Goal: Information Seeking & Learning: Understand process/instructions

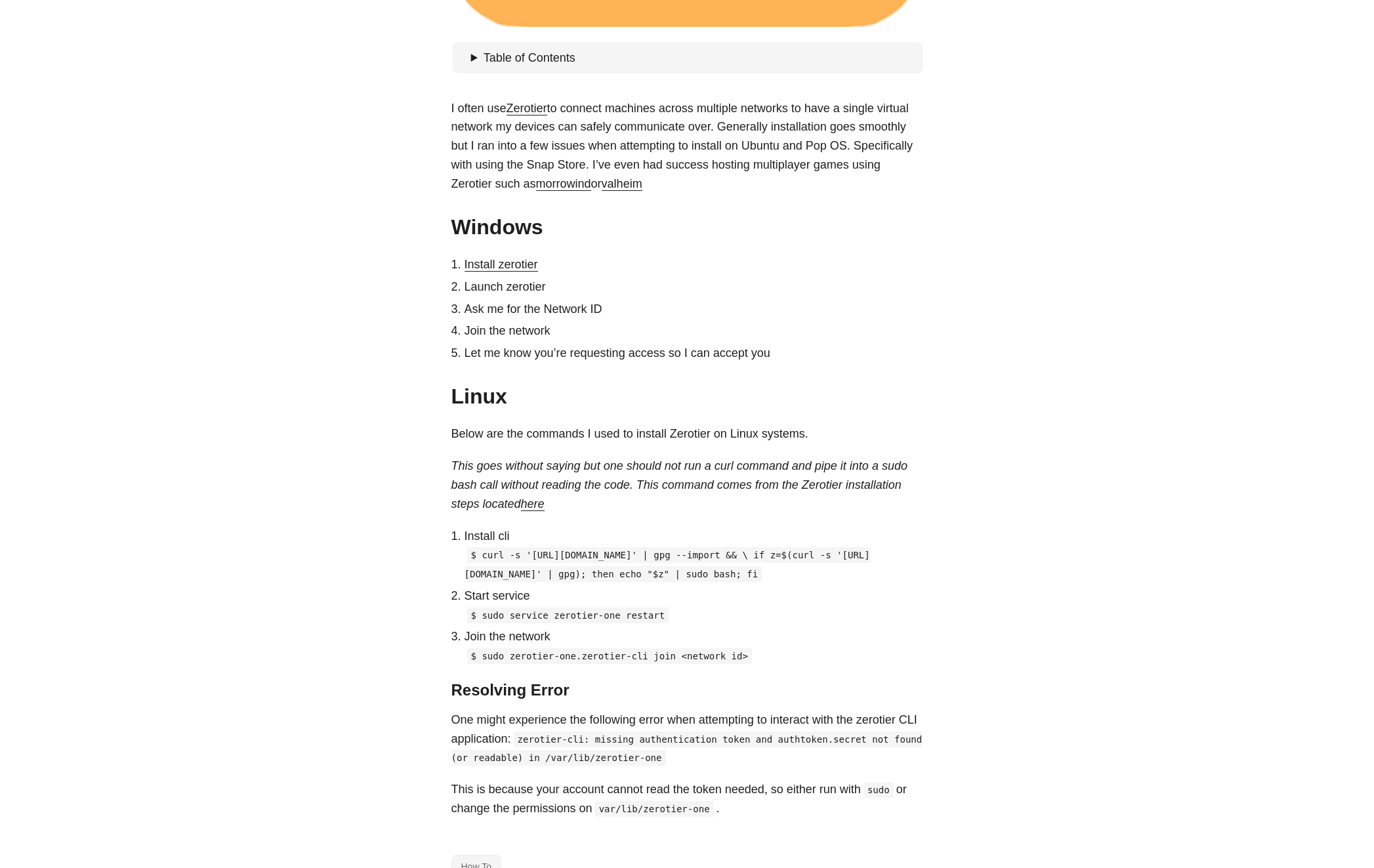
scroll to position [525, 0]
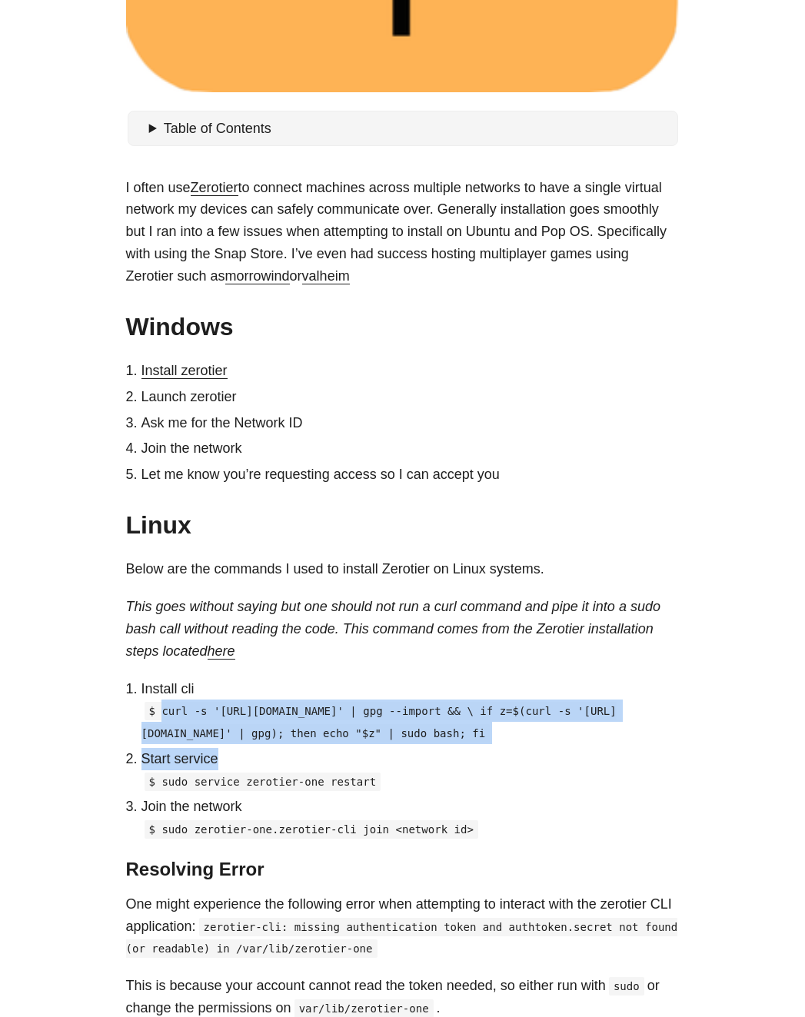
drag, startPoint x: 162, startPoint y: 709, endPoint x: 581, endPoint y: 774, distance: 424.1
click at [581, 774] on ol "Install cli $ curl -s '[URL][DOMAIN_NAME]' | gpg --import && \ if z=$(curl -s '…" at bounding box center [403, 759] width 554 height 163
click at [458, 734] on code "$ curl -s '[URL][DOMAIN_NAME]' | gpg --import && \ if z=$(curl -s '[URL][DOMAIN…" at bounding box center [378, 722] width 475 height 41
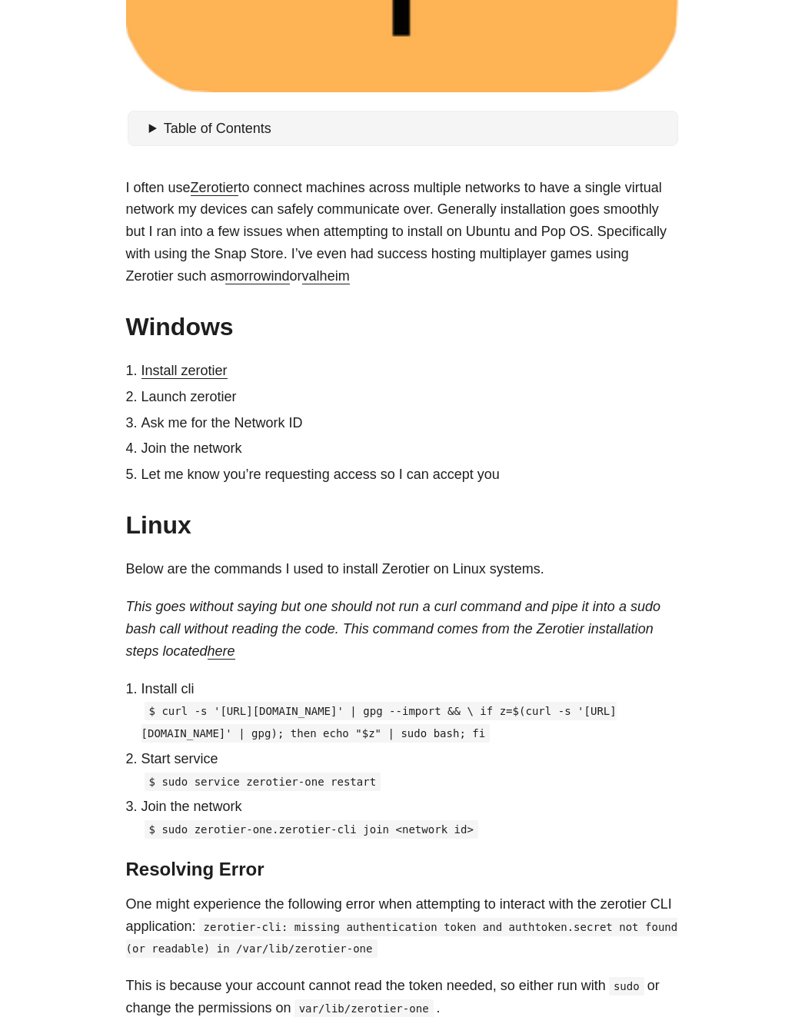
drag, startPoint x: 532, startPoint y: 755, endPoint x: 166, endPoint y: 714, distance: 368.4
click at [165, 714] on p "$ curl -s '[URL][DOMAIN_NAME]' | gpg --import && \ if z=$(curl -s '[URL][DOMAIN…" at bounding box center [410, 722] width 538 height 45
drag, startPoint x: 165, startPoint y: 714, endPoint x: 604, endPoint y: 759, distance: 441.4
click at [604, 744] on p "$ curl -s '[URL][DOMAIN_NAME]' | gpg --import && \ if z=$(curl -s '[URL][DOMAIN…" at bounding box center [410, 722] width 538 height 45
copy code "curl -s '[URL][DOMAIN_NAME]' | gpg --import && \ if z=$(curl -s '[URL][DOMAIN_N…"
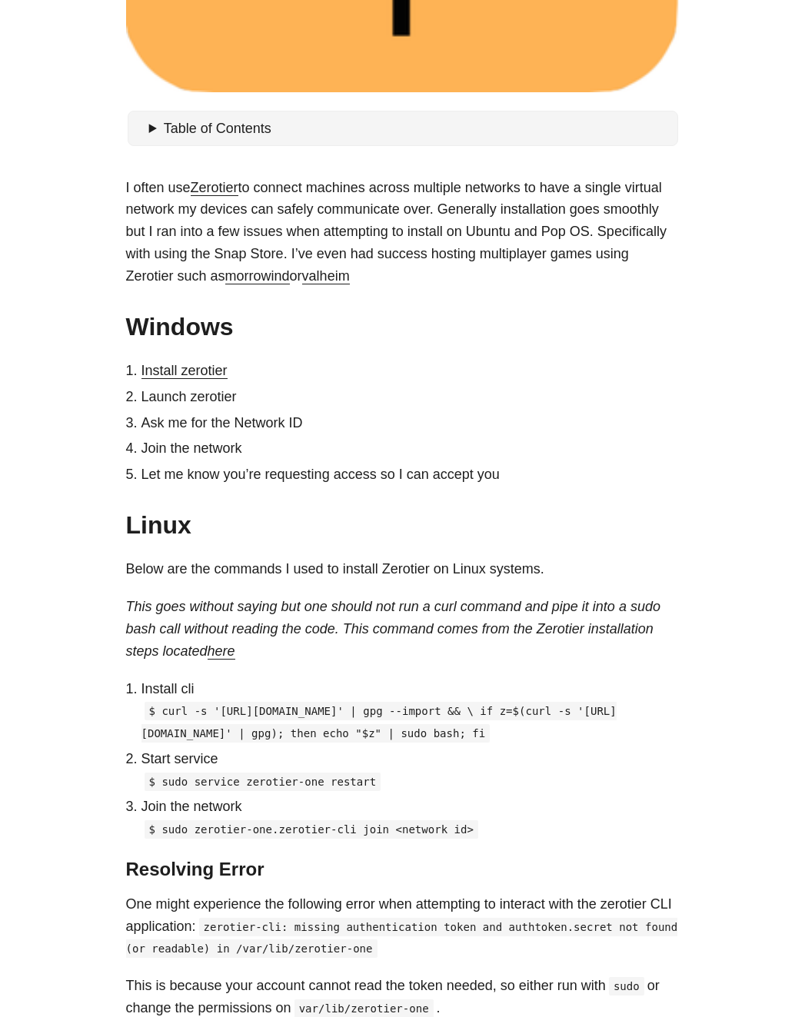
drag, startPoint x: 216, startPoint y: 679, endPoint x: 217, endPoint y: 690, distance: 10.8
click at [217, 680] on p "Install cli" at bounding box center [410, 689] width 538 height 22
drag, startPoint x: 171, startPoint y: 809, endPoint x: 390, endPoint y: 814, distance: 218.5
click at [390, 793] on p "$ sudo service zerotier-one restart" at bounding box center [410, 782] width 538 height 22
copy code "sudo service zerotier-one restart"
